Goal: Task Accomplishment & Management: Use online tool/utility

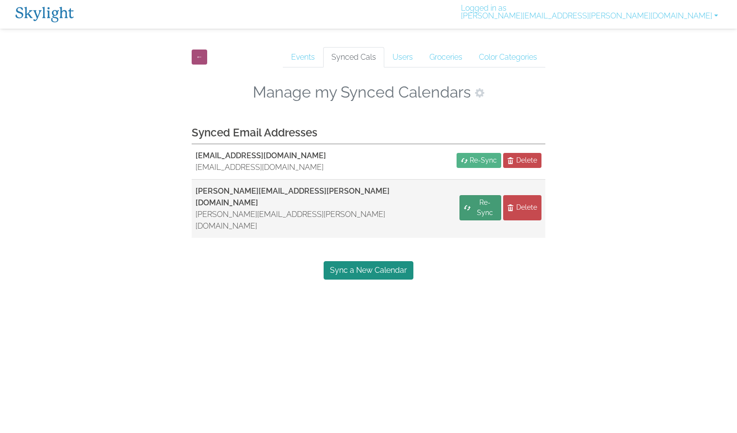
click at [476, 198] on span "Re-Sync" at bounding box center [485, 208] width 24 height 20
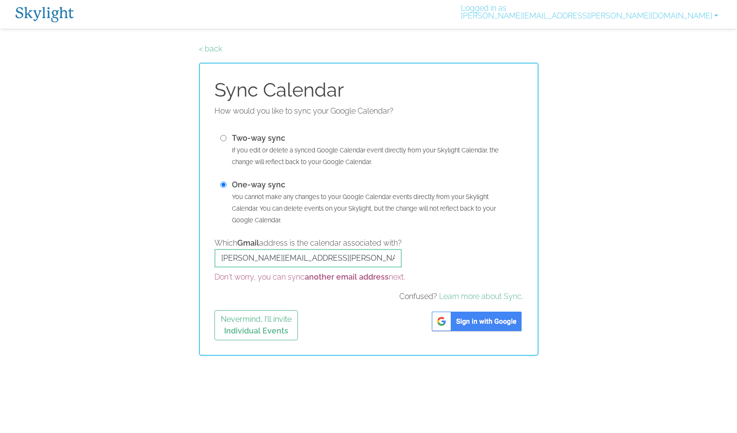
click at [237, 137] on b "Two-way sync" at bounding box center [258, 137] width 53 height 9
radio input "true"
click at [401, 305] on div "How would you like to sync your Google Calendar? Two-way sync If you edit or de…" at bounding box center [369, 222] width 309 height 235
click at [203, 52] on link "< back" at bounding box center [210, 48] width 23 height 9
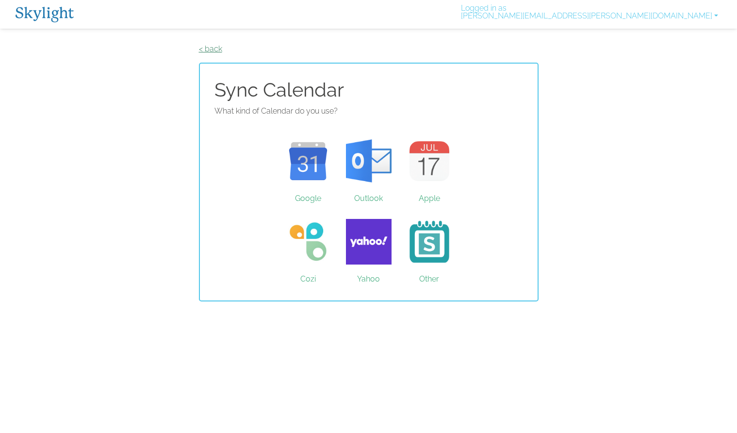
click at [205, 52] on link "< back" at bounding box center [210, 48] width 23 height 9
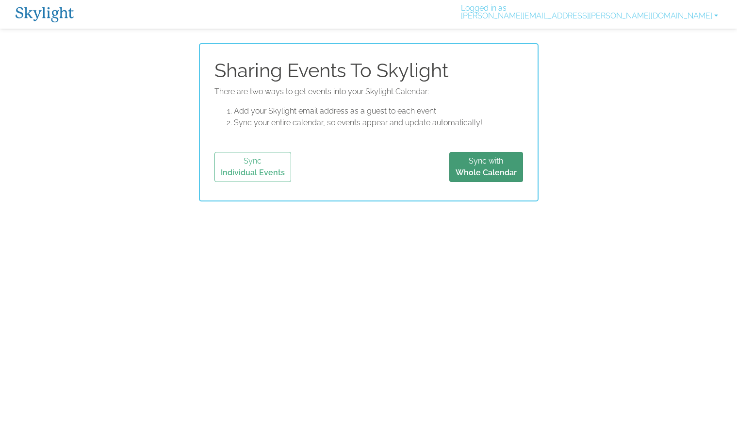
click at [488, 168] on b "Whole Calendar" at bounding box center [486, 172] width 61 height 9
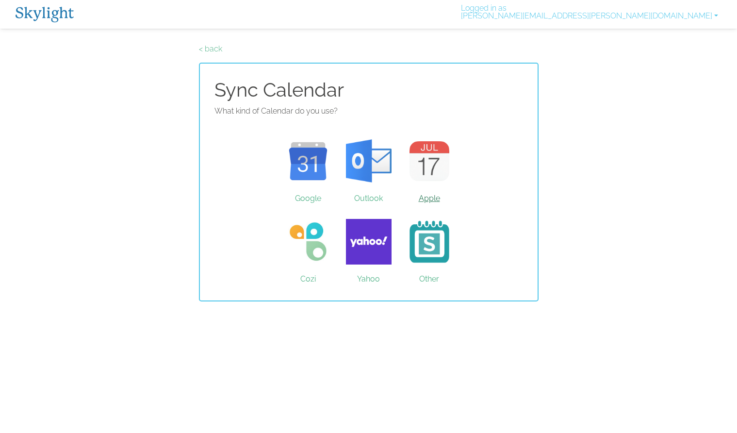
click at [425, 154] on link "Apple" at bounding box center [429, 161] width 61 height 73
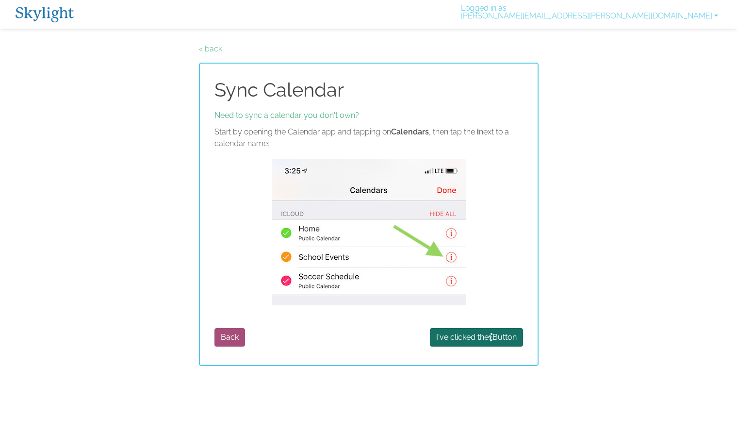
click at [499, 338] on button "I've clicked the Button" at bounding box center [476, 337] width 93 height 18
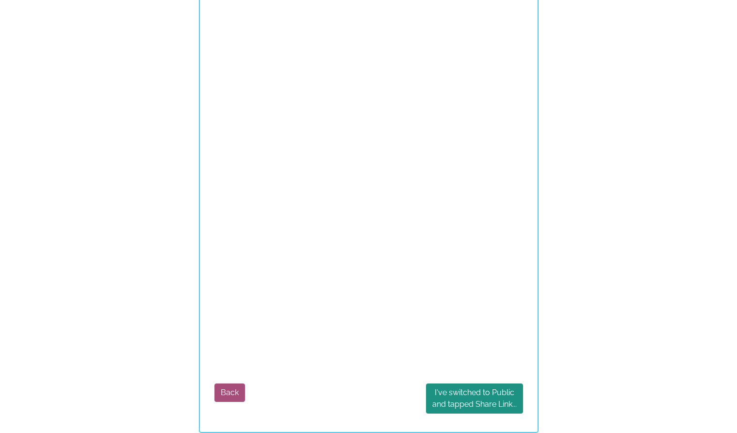
scroll to position [187, 0]
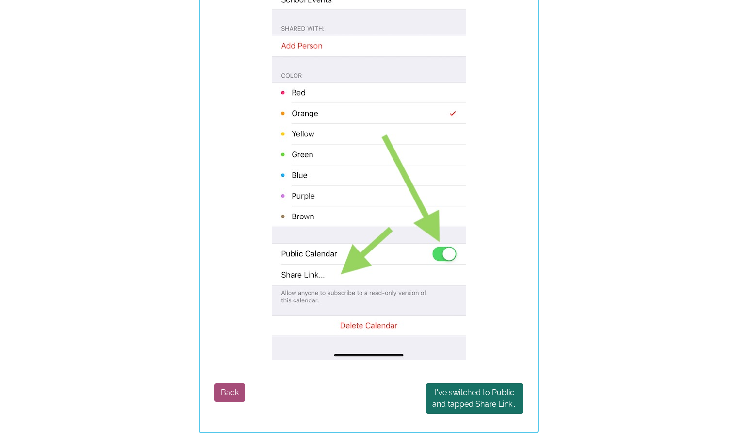
click at [485, 406] on button "I've switched to Public and tapped Share Link..." at bounding box center [474, 398] width 97 height 30
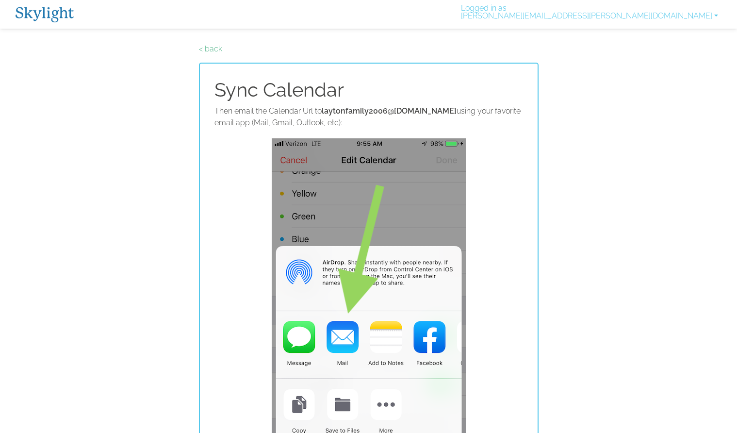
click at [213, 43] on p "< back" at bounding box center [369, 49] width 340 height 12
click at [213, 44] on link "< back" at bounding box center [210, 48] width 23 height 9
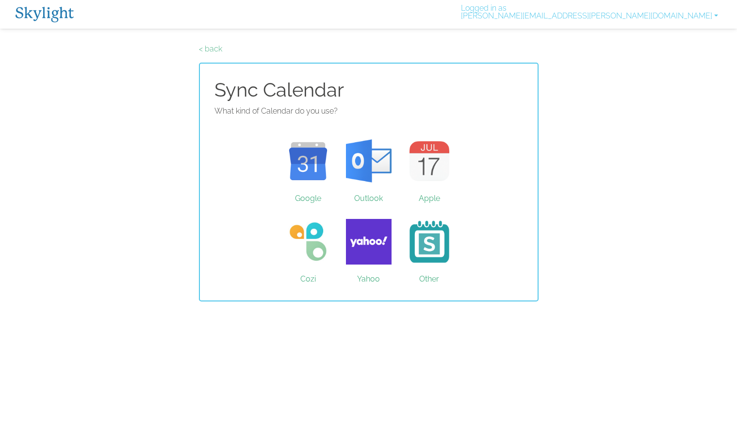
click at [213, 44] on link "< back" at bounding box center [210, 48] width 23 height 9
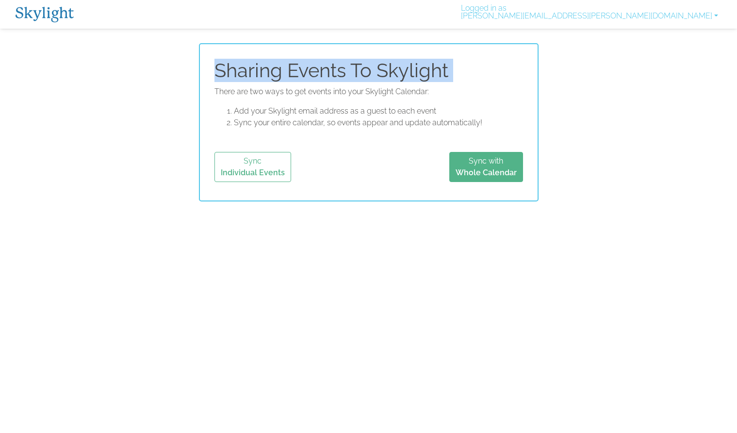
click at [213, 44] on div "Sharing Events To Skylight There are two ways to get events into your Skylight …" at bounding box center [369, 122] width 340 height 158
click at [173, 39] on div "Skylight App Free on the App store Install Logged in as shaleena@binns.org Acti…" at bounding box center [368, 100] width 723 height 201
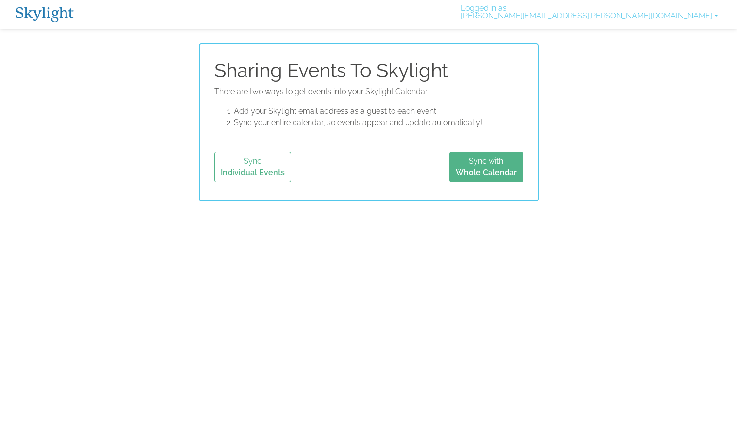
click at [66, 14] on img at bounding box center [45, 15] width 58 height 16
